Goal: Task Accomplishment & Management: Manage account settings

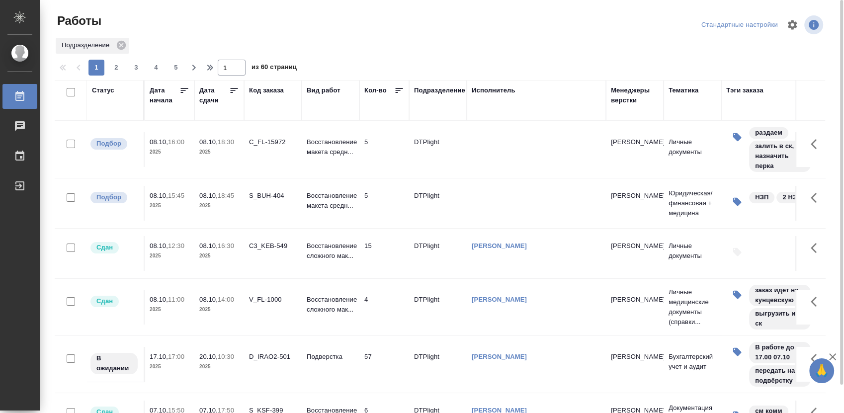
drag, startPoint x: 103, startPoint y: 90, endPoint x: 110, endPoint y: 113, distance: 23.9
click at [103, 90] on div "Статус" at bounding box center [103, 90] width 22 height 10
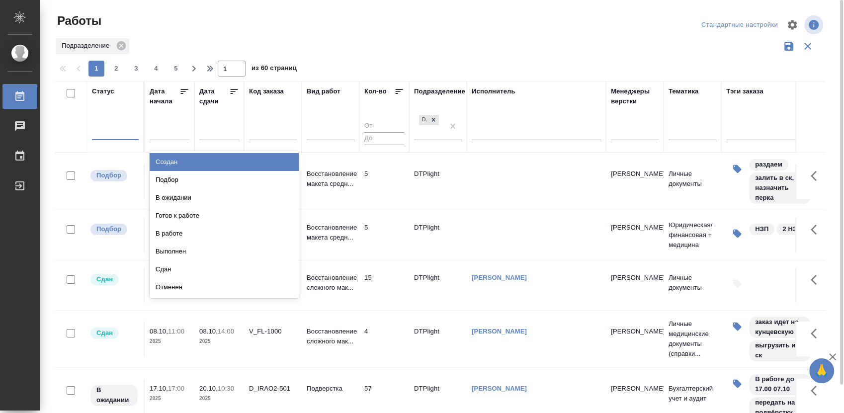
click at [118, 136] on div at bounding box center [115, 130] width 47 height 14
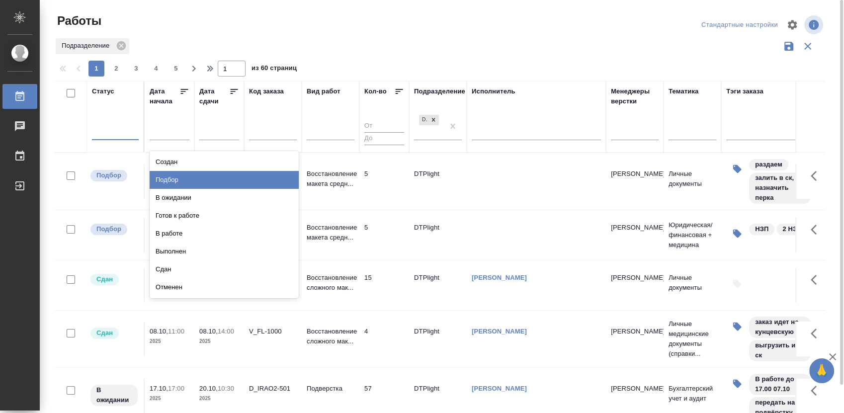
click at [182, 179] on div "Подбор" at bounding box center [224, 180] width 149 height 18
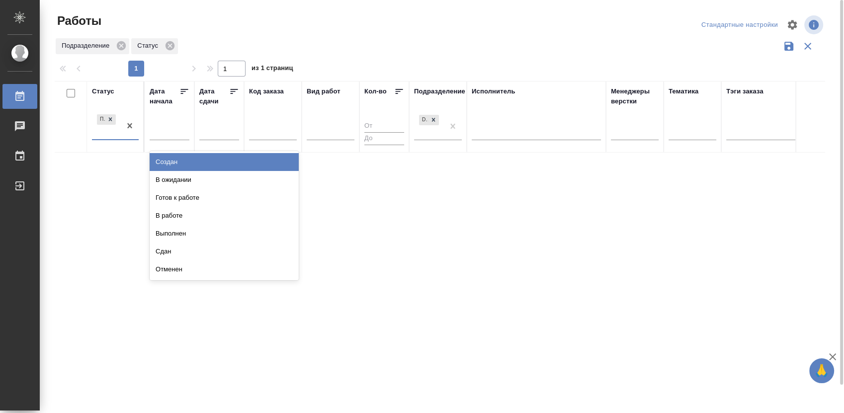
click at [117, 140] on div "Подбор" at bounding box center [115, 126] width 47 height 28
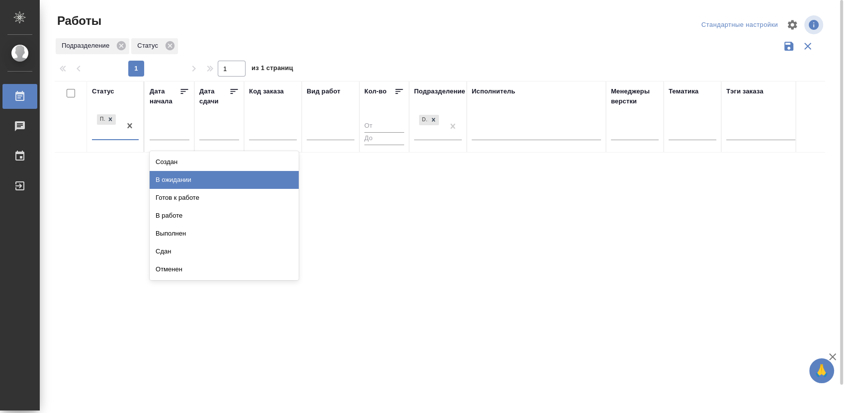
click at [176, 180] on div "В ожидании" at bounding box center [224, 180] width 149 height 18
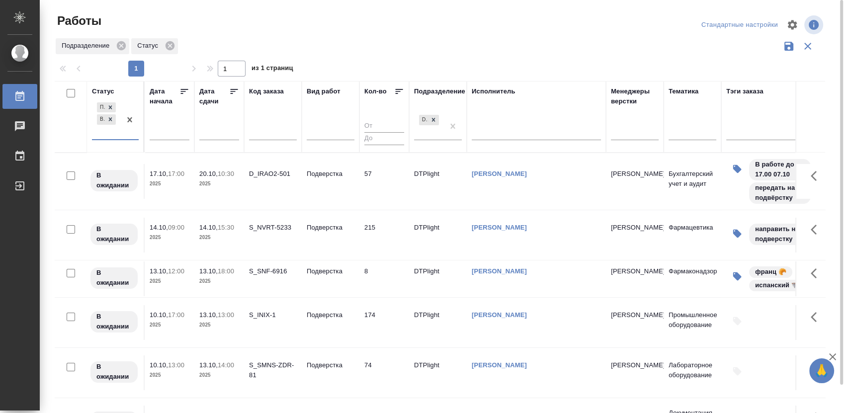
click at [118, 139] on div "Подбор В ожидании" at bounding box center [115, 120] width 47 height 40
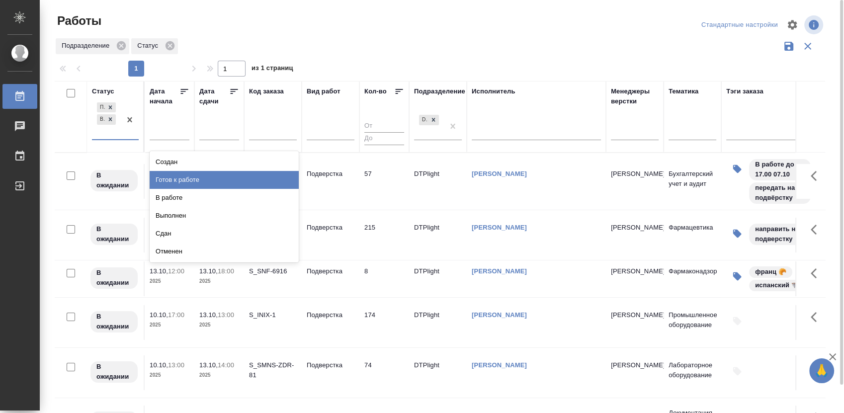
click at [174, 177] on div "Готов к работе" at bounding box center [224, 180] width 149 height 18
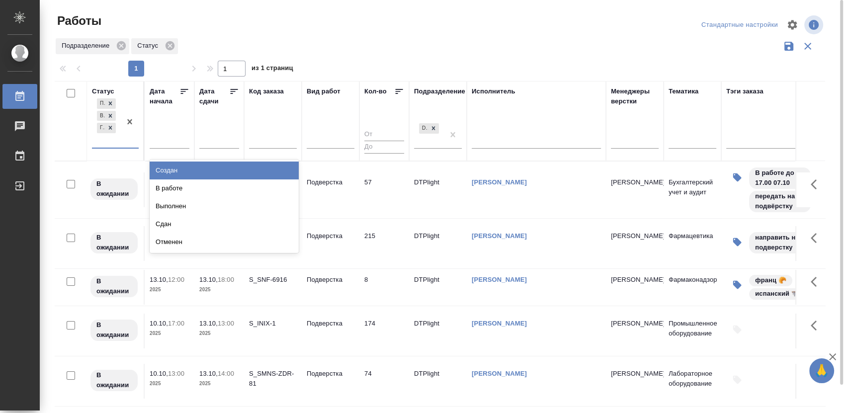
click at [117, 145] on div "Подбор В ожидании Готов к работе" at bounding box center [106, 121] width 29 height 51
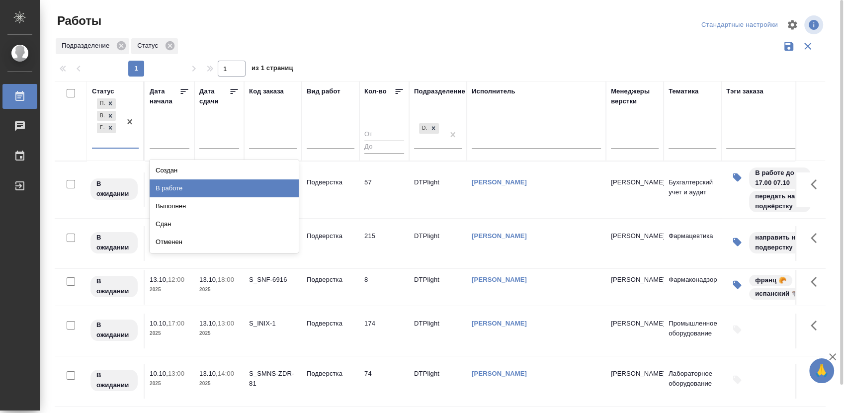
click at [167, 183] on div "В работе" at bounding box center [224, 188] width 149 height 18
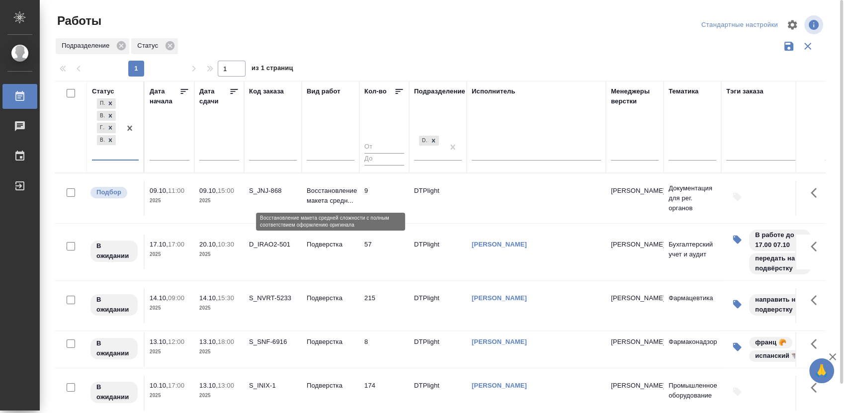
click at [324, 195] on p "Восстановление макета средн..." at bounding box center [331, 196] width 48 height 20
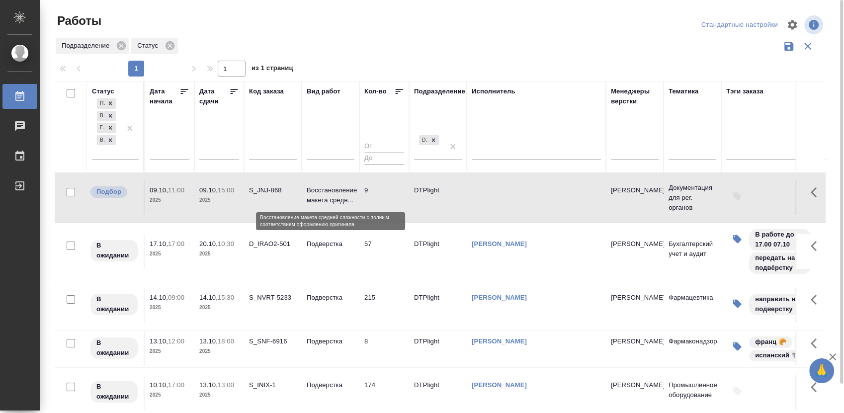
click at [324, 195] on p "Восстановление макета средн..." at bounding box center [331, 195] width 48 height 20
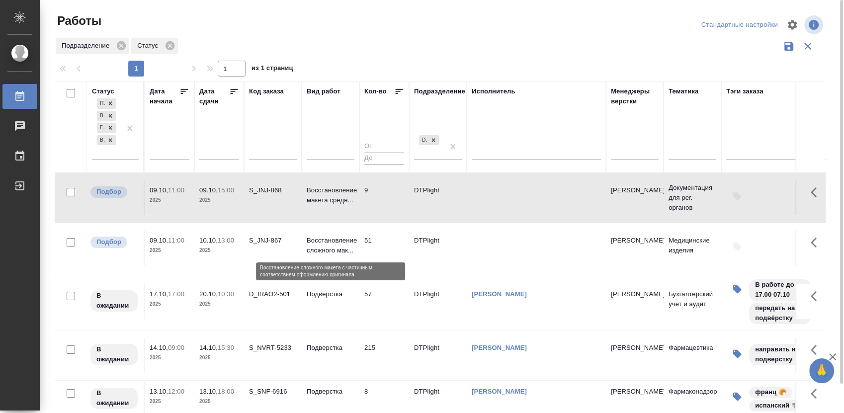
click at [339, 241] on p "Восстановление сложного мак..." at bounding box center [331, 246] width 48 height 20
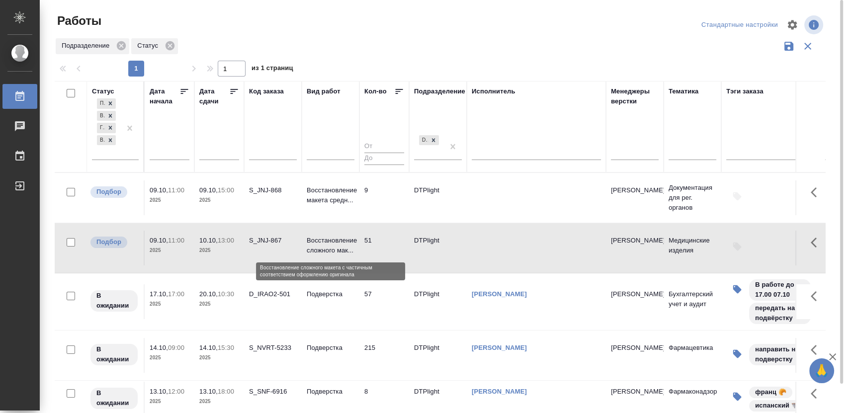
click at [339, 241] on p "Восстановление сложного мак..." at bounding box center [331, 246] width 48 height 20
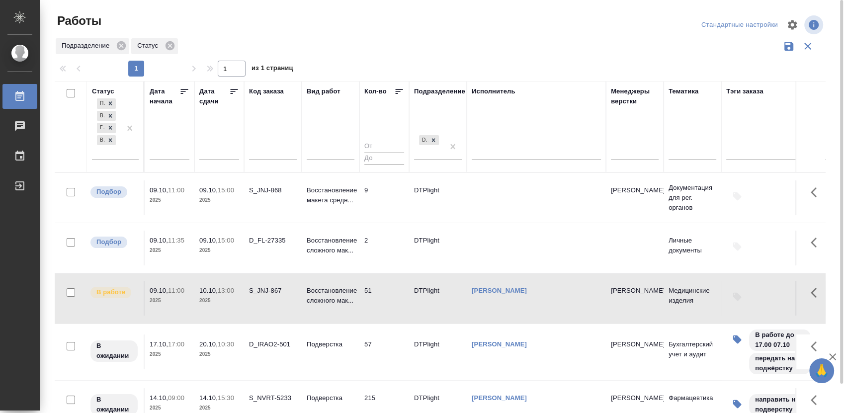
click at [553, 19] on div at bounding box center [443, 25] width 259 height 24
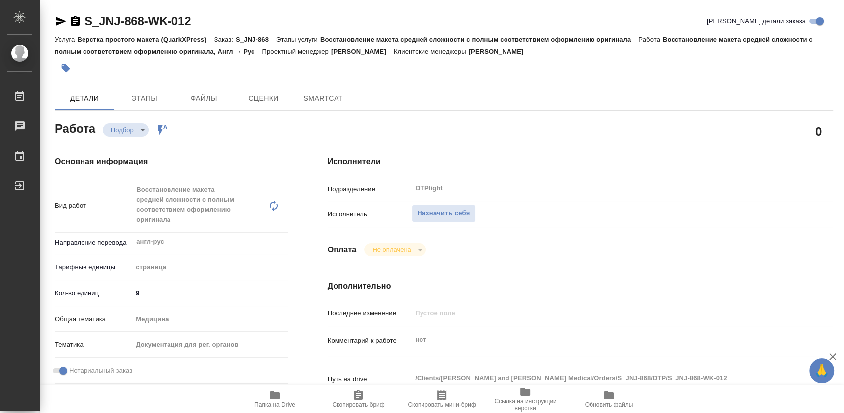
type textarea "x"
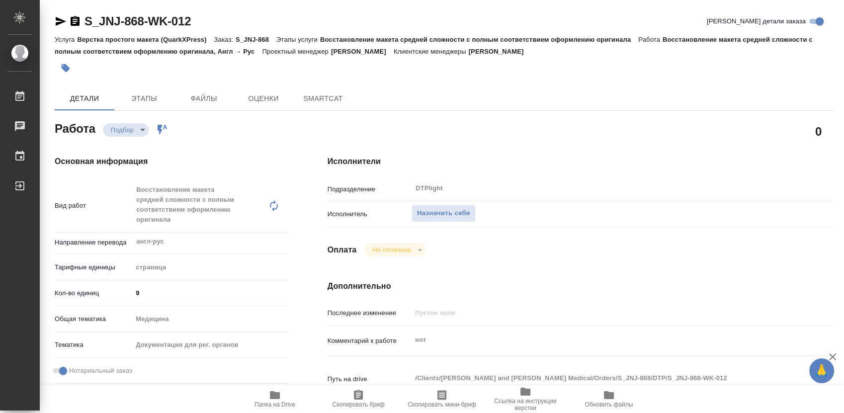
type textarea "x"
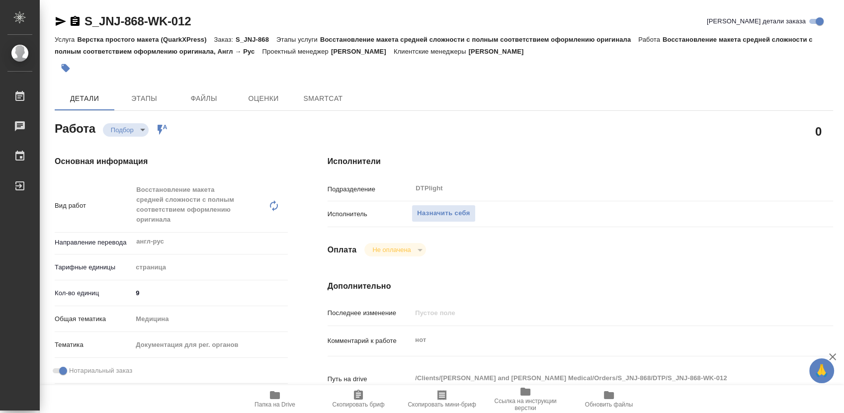
type textarea "x"
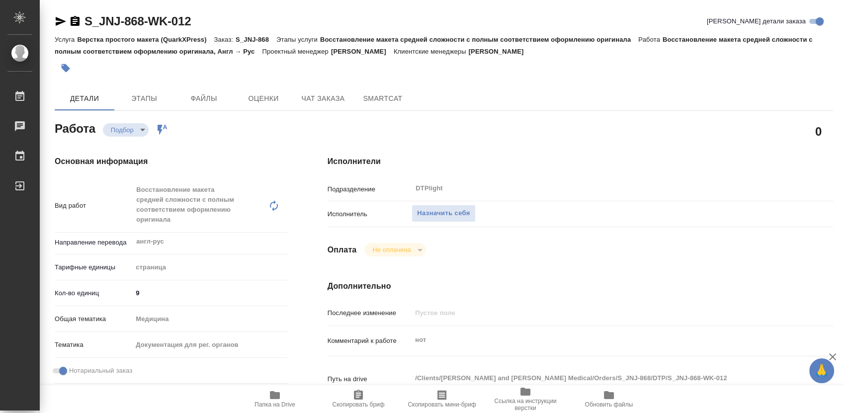
type textarea "x"
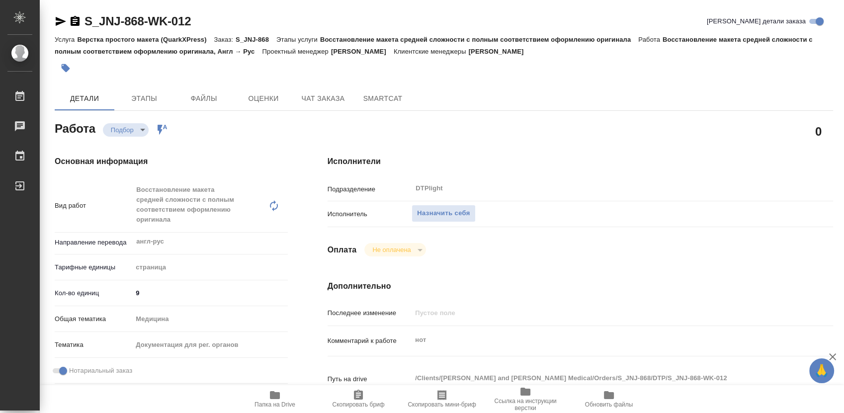
type textarea "x"
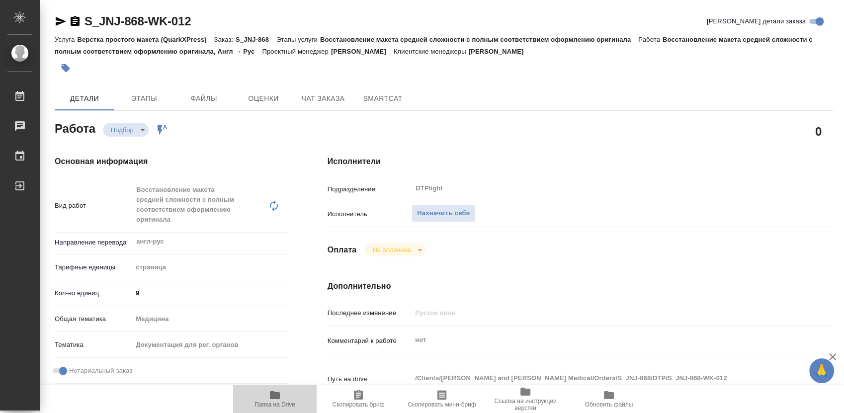
click at [275, 401] on span "Папка на Drive" at bounding box center [274, 404] width 41 height 7
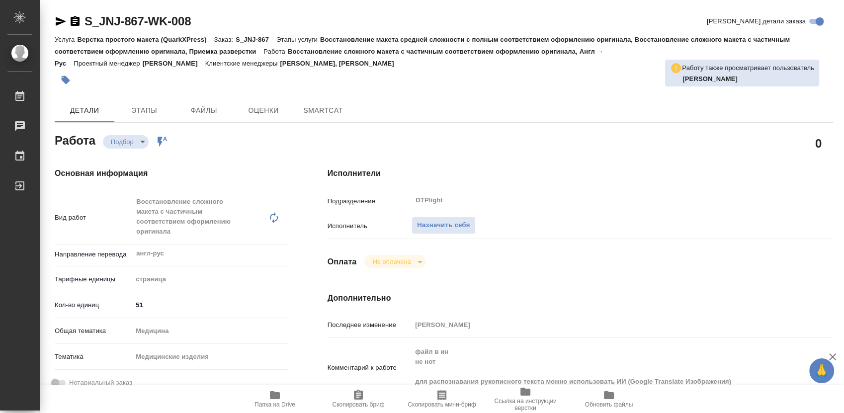
type textarea "x"
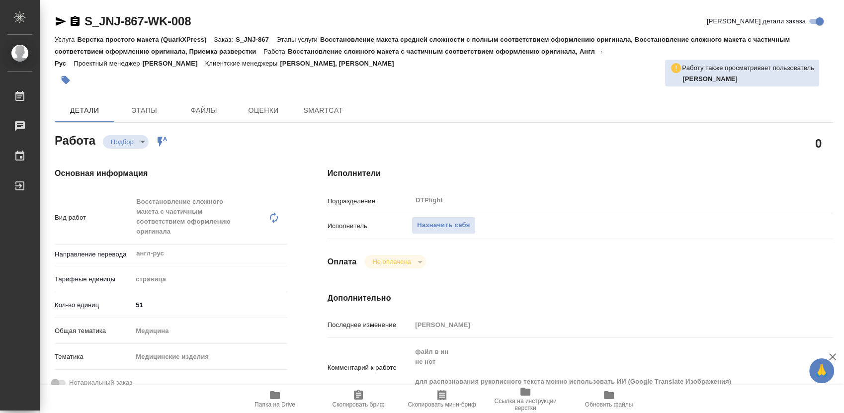
type textarea "x"
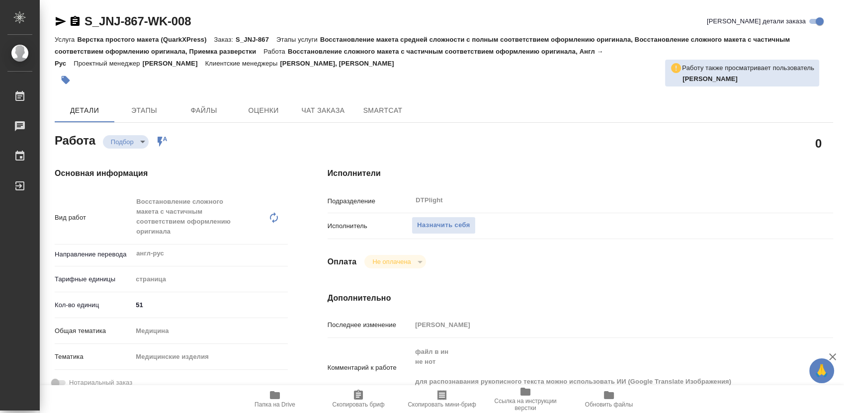
type textarea "x"
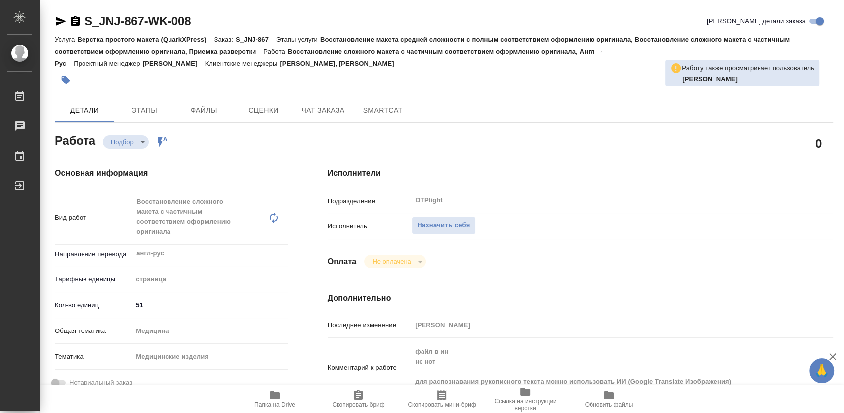
type textarea "x"
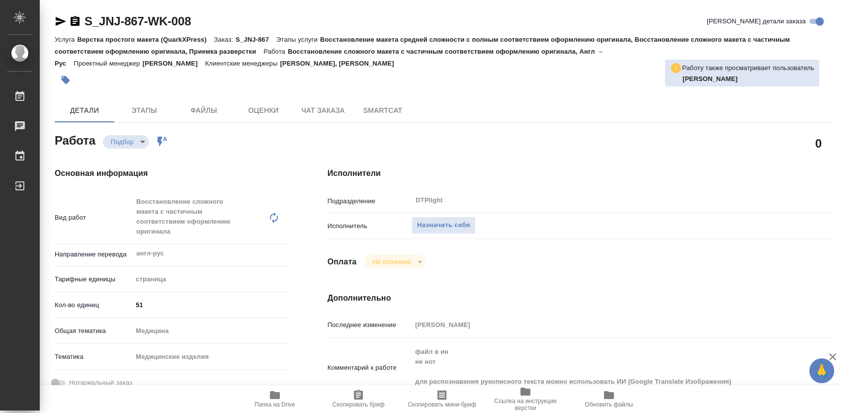
scroll to position [110, 0]
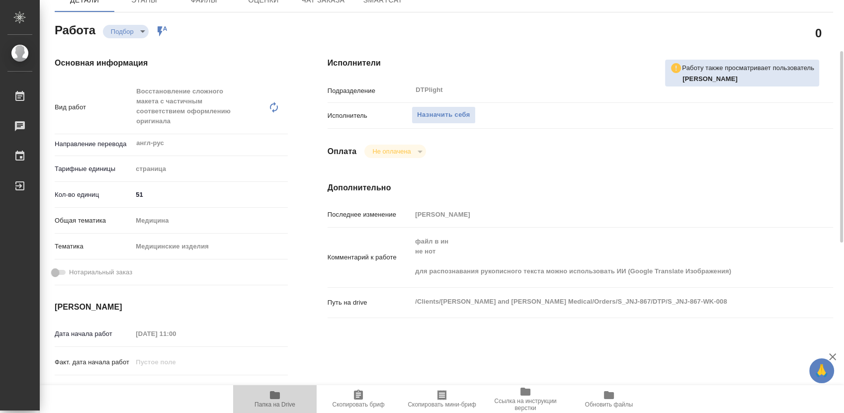
click at [278, 399] on icon "button" at bounding box center [275, 395] width 10 height 8
click at [434, 114] on span "Назначить себя" at bounding box center [443, 114] width 53 height 11
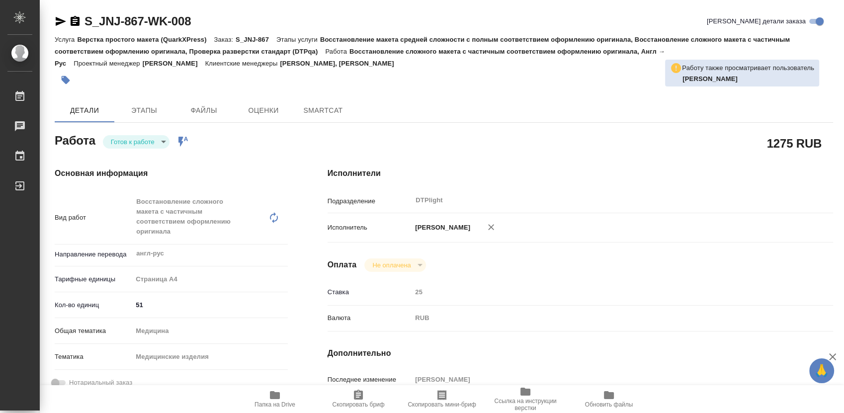
type textarea "x"
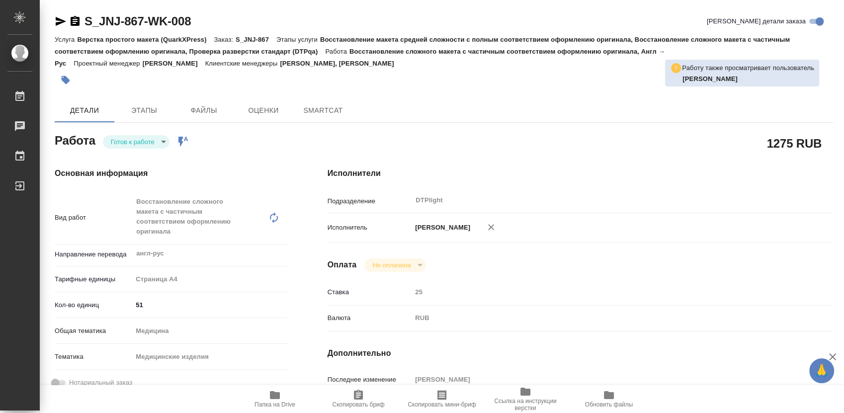
type textarea "x"
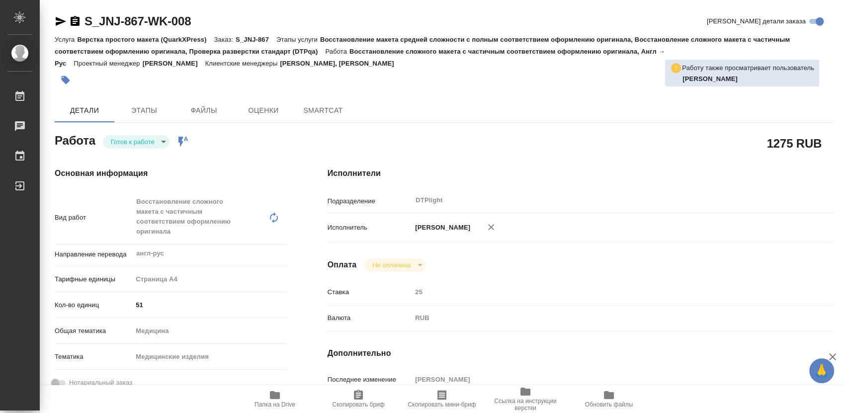
type textarea "x"
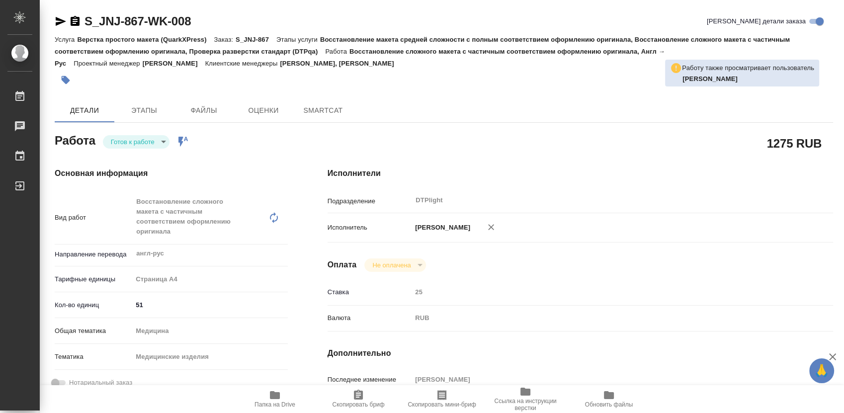
type textarea "x"
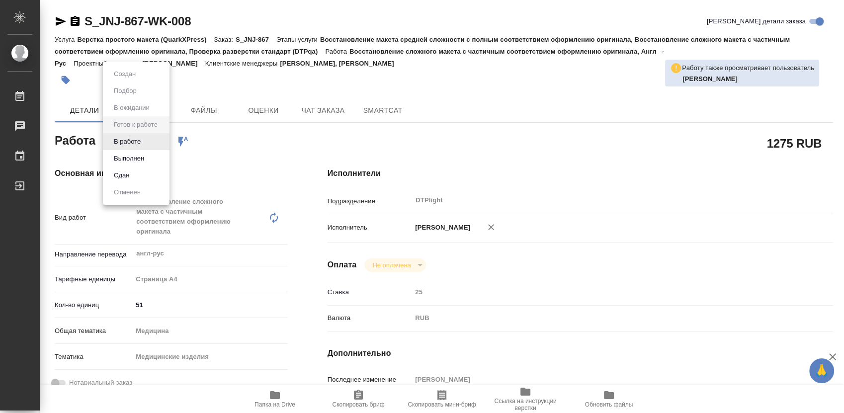
click at [140, 139] on body "🙏 .cls-1 fill:#fff; AWATERA Работы Чаты График Выйти S_JNJ-867-WK-008 Кратко де…" at bounding box center [422, 206] width 844 height 413
type textarea "x"
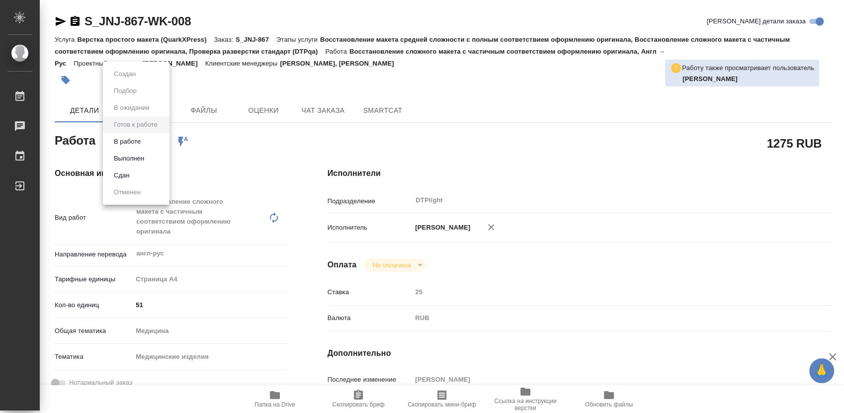
type textarea "x"
click at [132, 141] on button "В работе" at bounding box center [127, 141] width 33 height 11
type textarea "x"
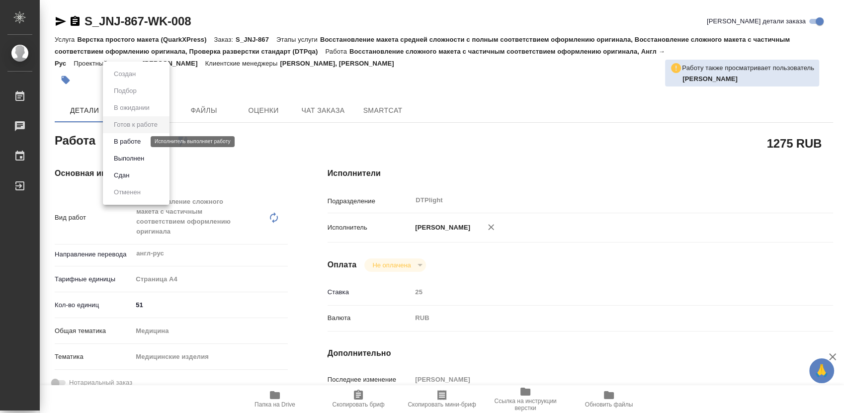
type textarea "x"
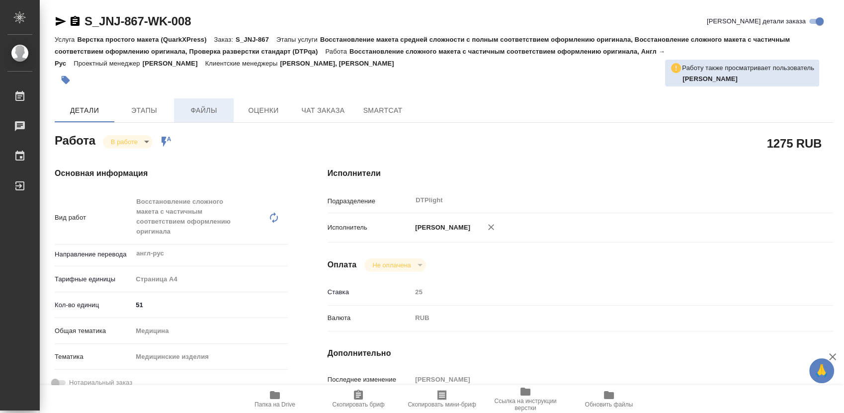
type textarea "x"
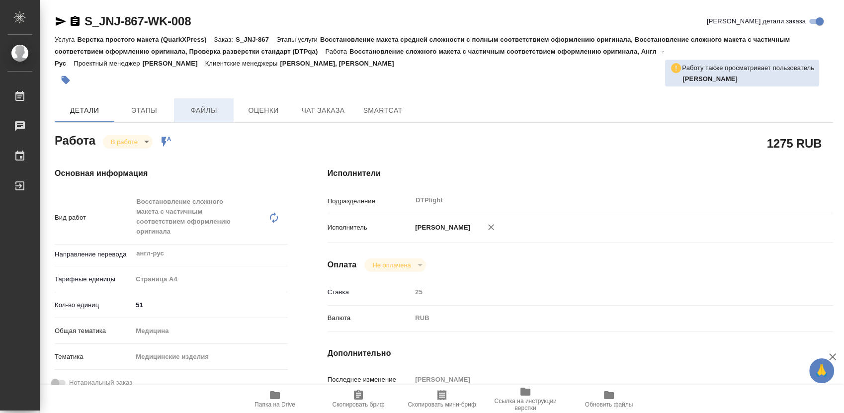
type textarea "x"
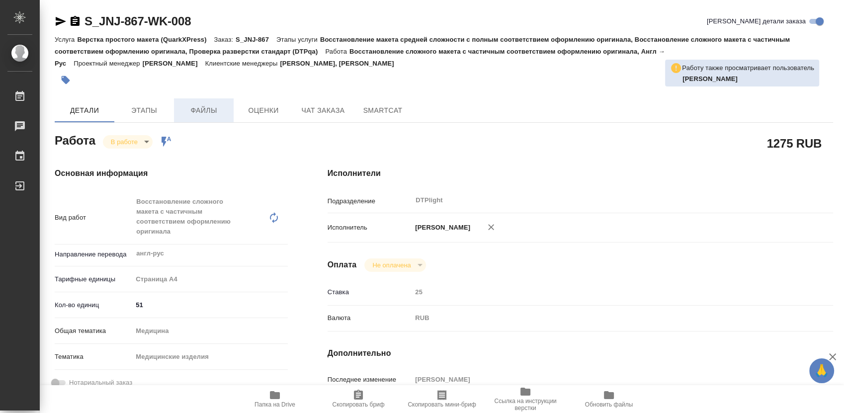
type textarea "x"
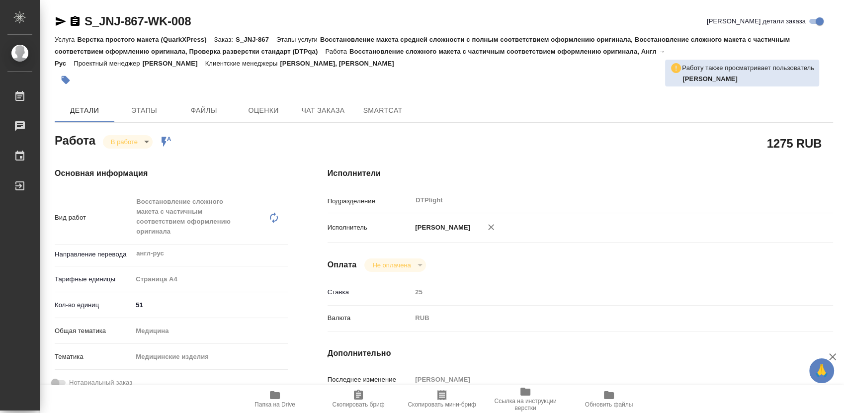
type textarea "x"
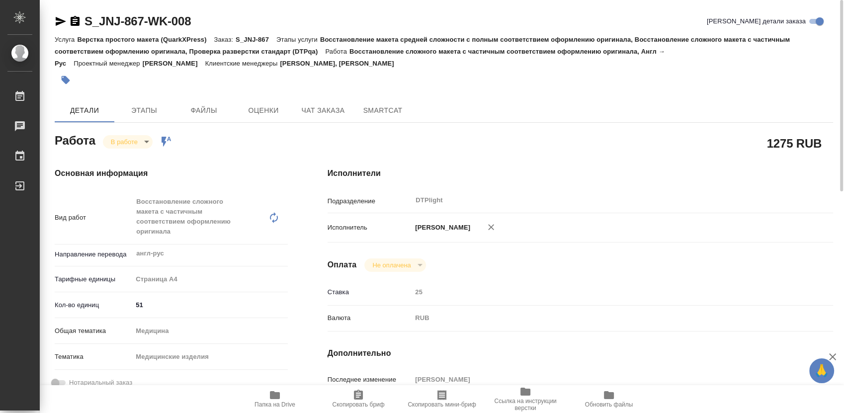
click at [77, 22] on icon "button" at bounding box center [75, 21] width 9 height 10
type textarea "x"
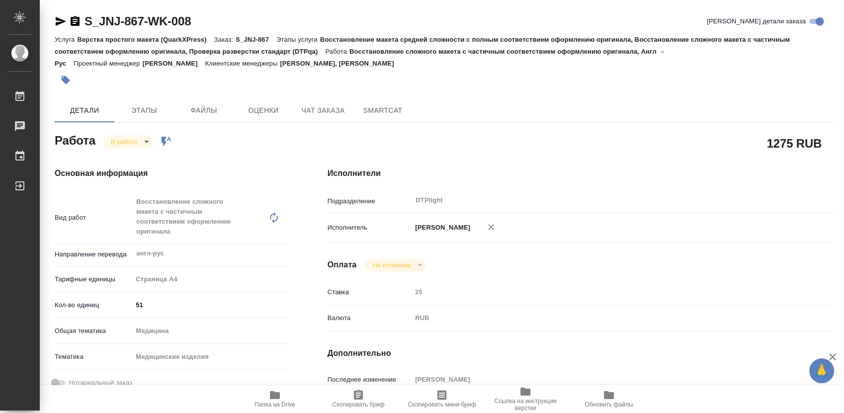
type textarea "x"
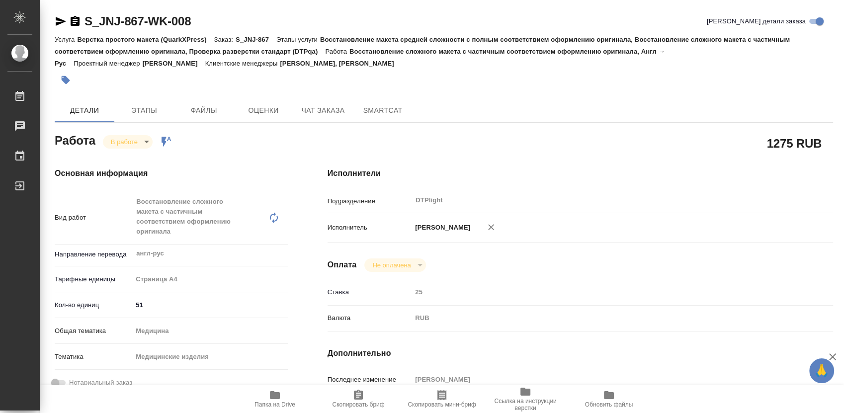
type textarea "x"
click at [644, 343] on div "Исполнители Подразделение DTPlight ​ Исполнитель Гузов Марк Анатольевич Оплата …" at bounding box center [580, 375] width 545 height 454
